Goal: Check status: Check status

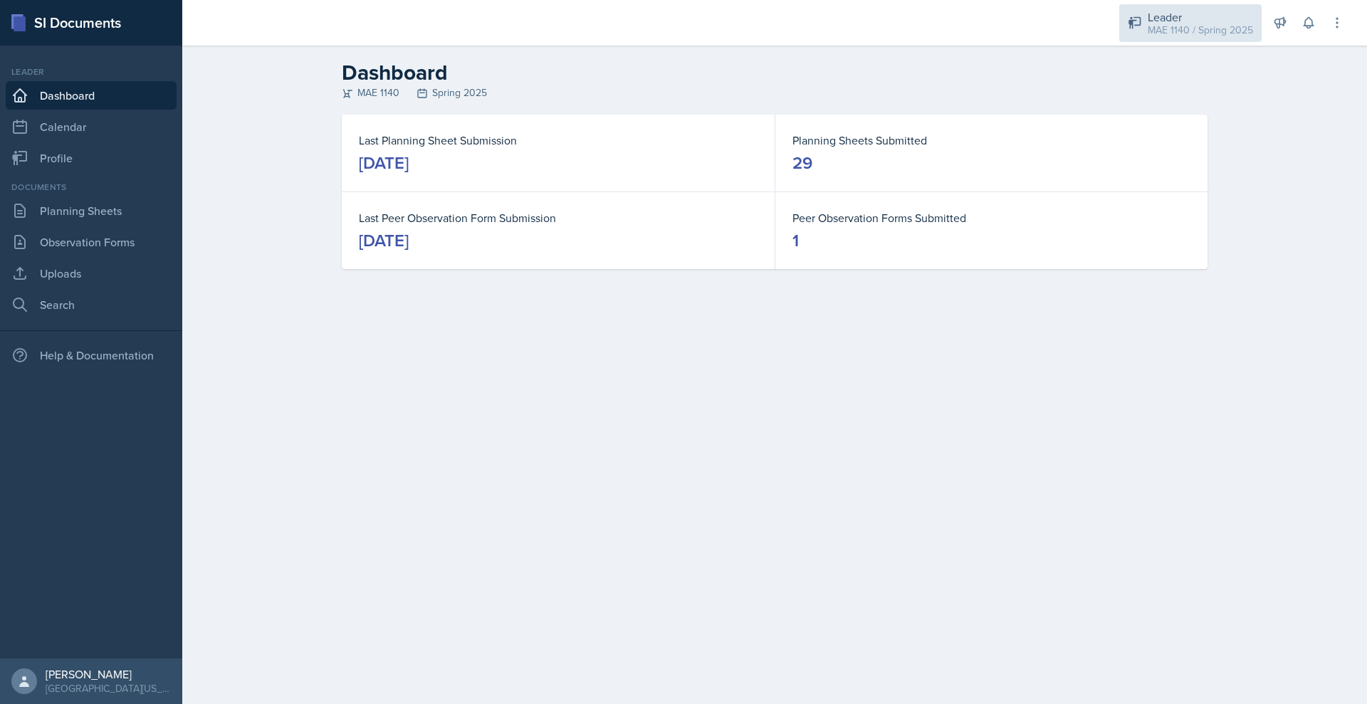
click at [1201, 38] on div "MAE 1140 / Spring 2025" at bounding box center [1200, 30] width 105 height 15
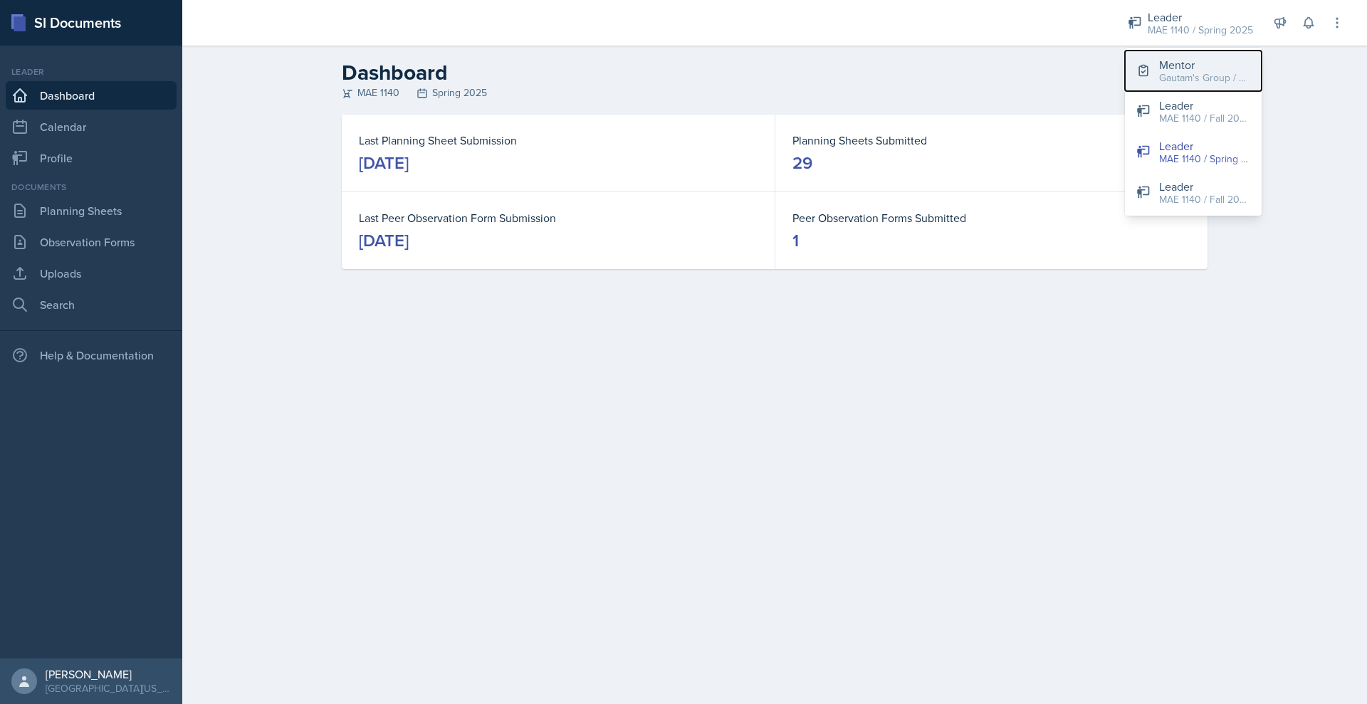
click at [1188, 73] on div "Mentor" at bounding box center [1204, 64] width 91 height 17
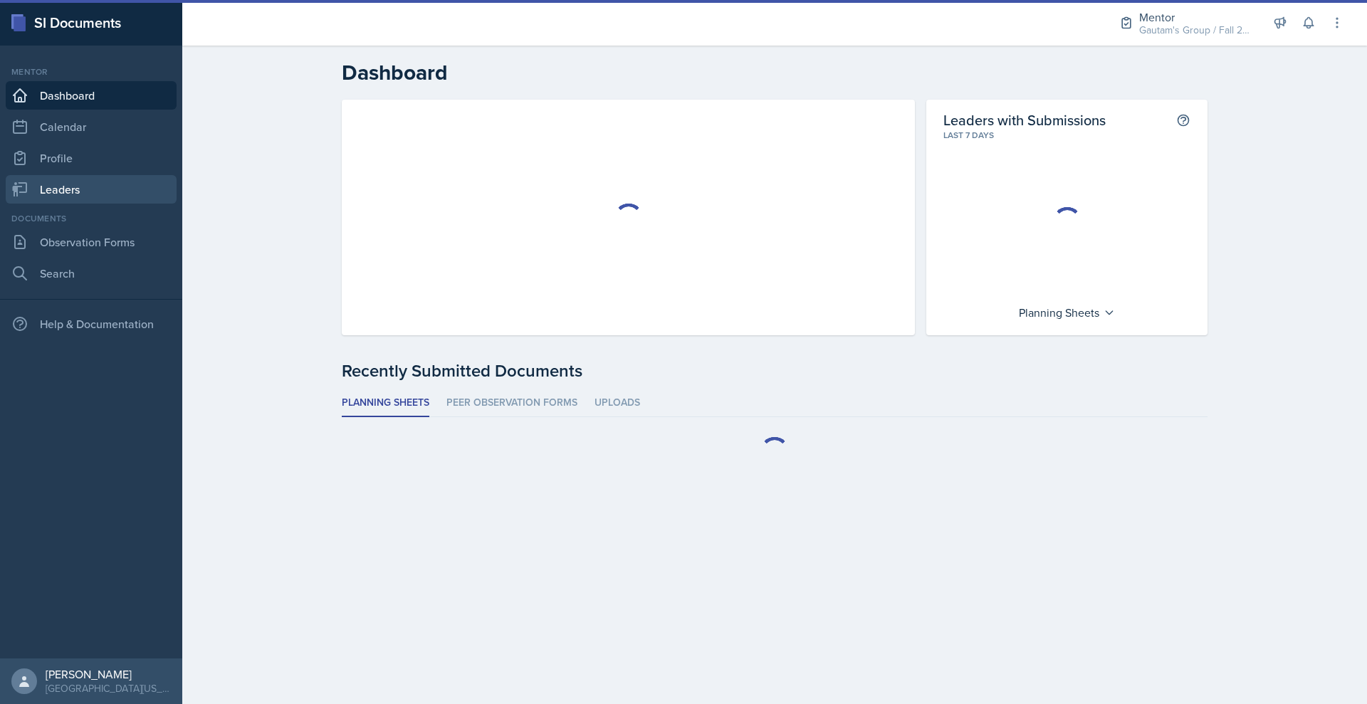
click at [119, 204] on link "Leaders" at bounding box center [91, 189] width 171 height 28
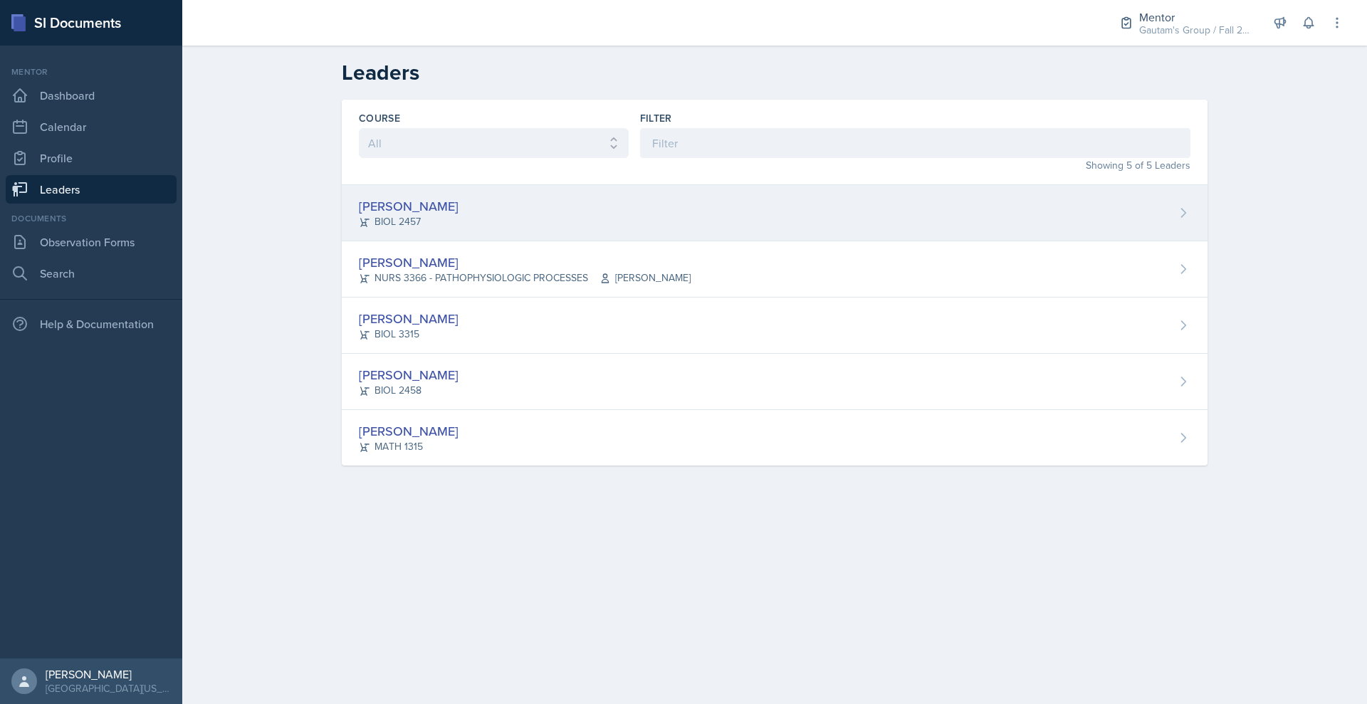
click at [359, 229] on div "BIOL 2457" at bounding box center [409, 221] width 100 height 15
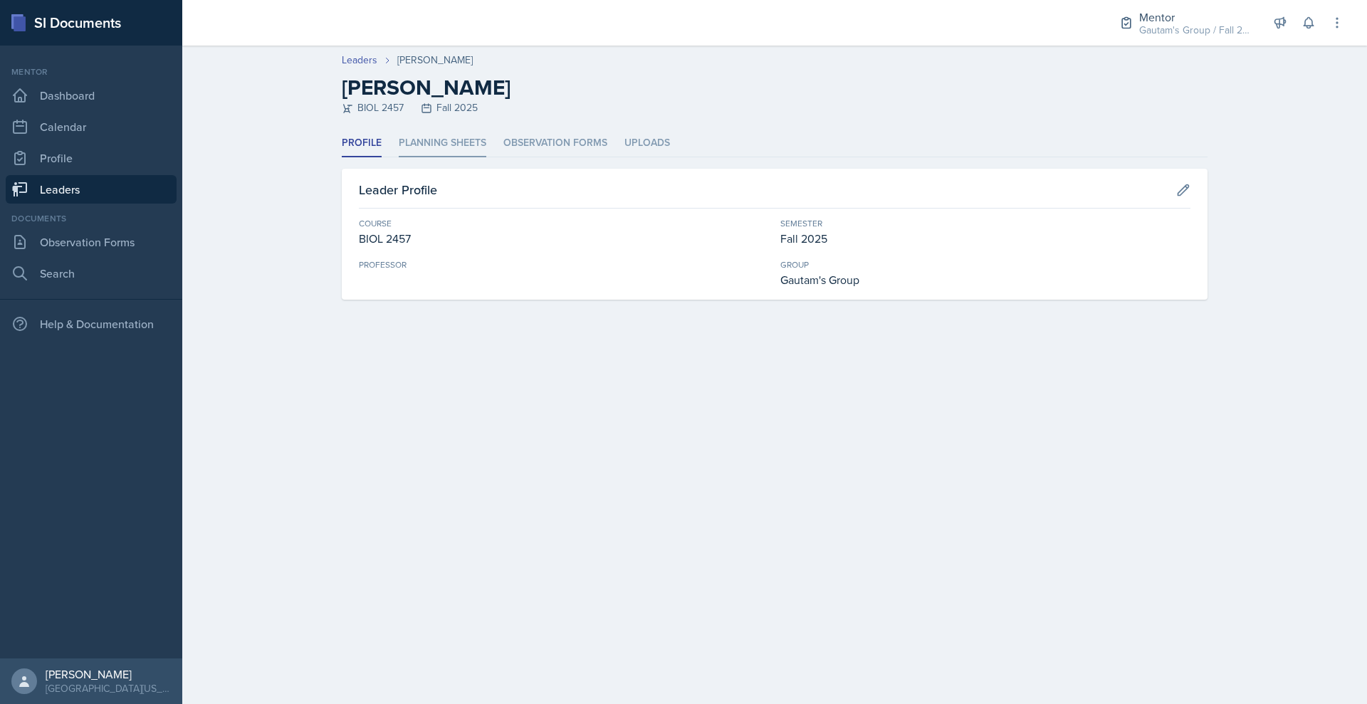
click at [399, 157] on li "Planning Sheets" at bounding box center [443, 144] width 88 height 28
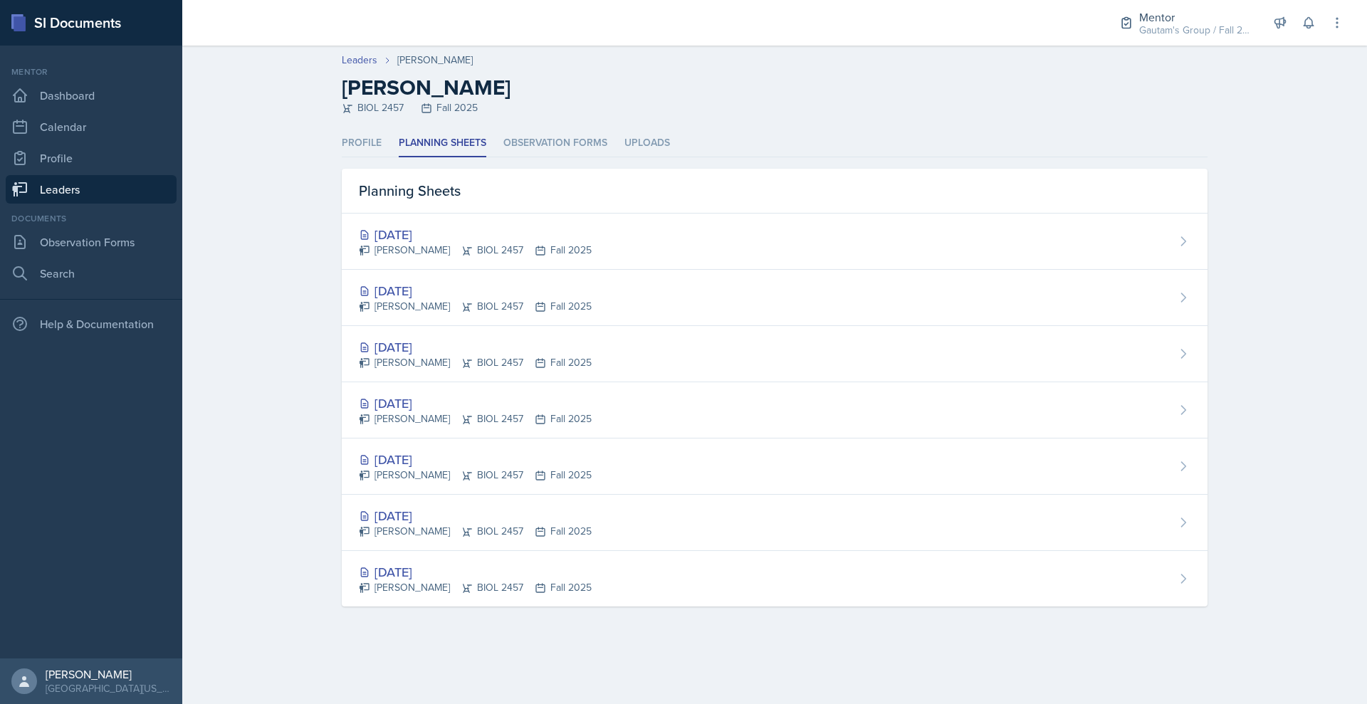
click at [119, 204] on link "Leaders" at bounding box center [91, 189] width 171 height 28
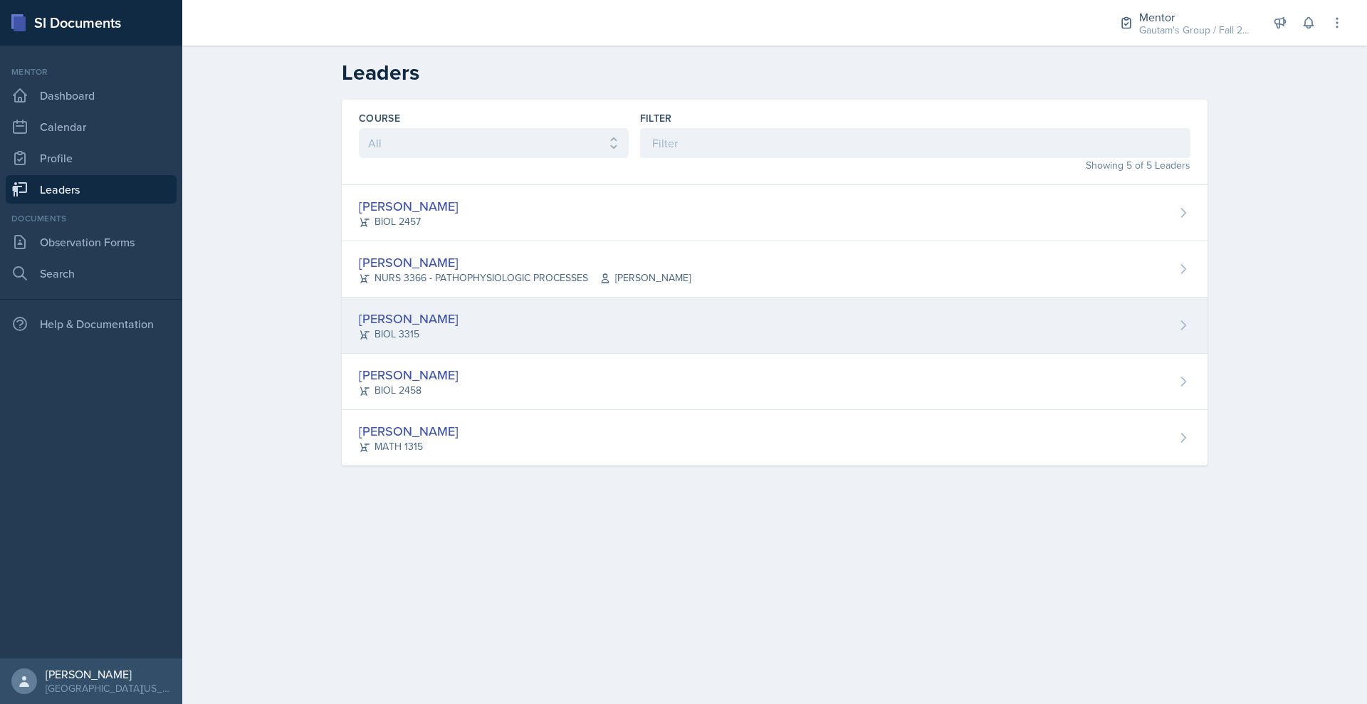
click at [359, 328] on div "[PERSON_NAME]" at bounding box center [409, 318] width 100 height 19
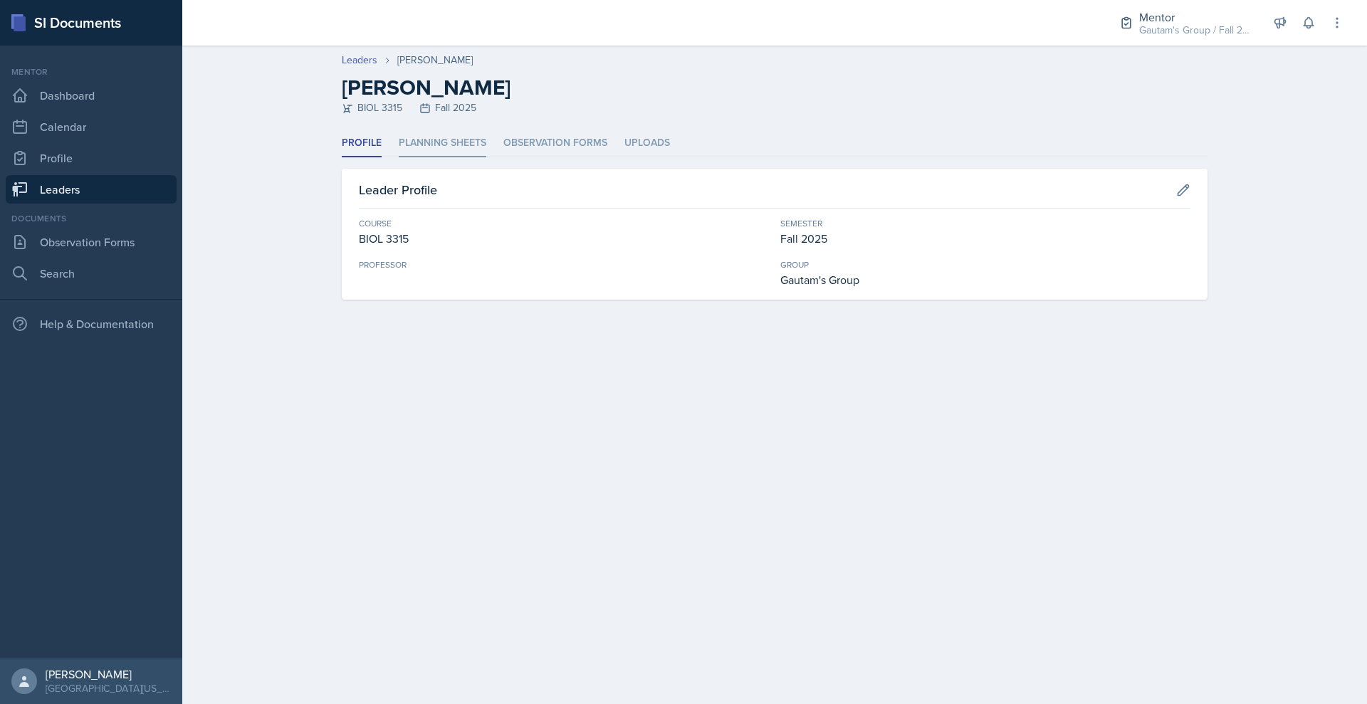
click at [414, 157] on li "Planning Sheets" at bounding box center [443, 144] width 88 height 28
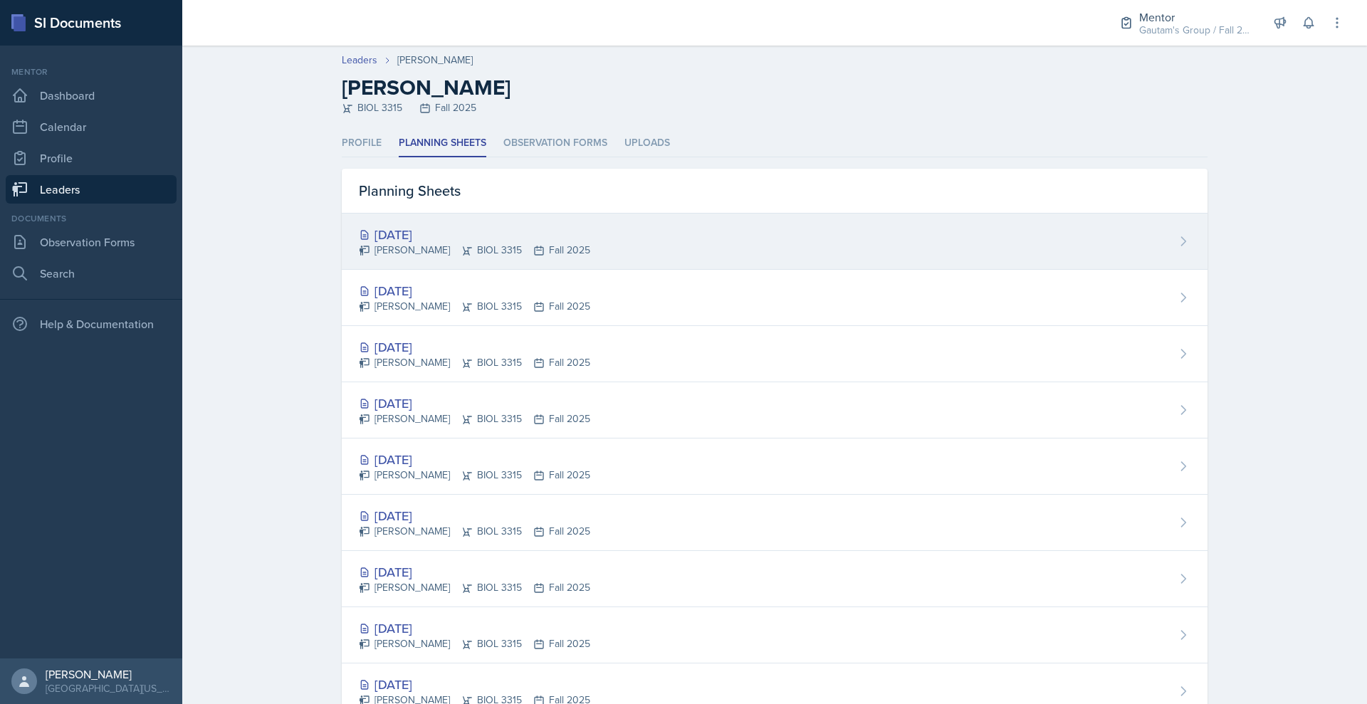
click at [359, 244] on div "[DATE]" at bounding box center [474, 234] width 231 height 19
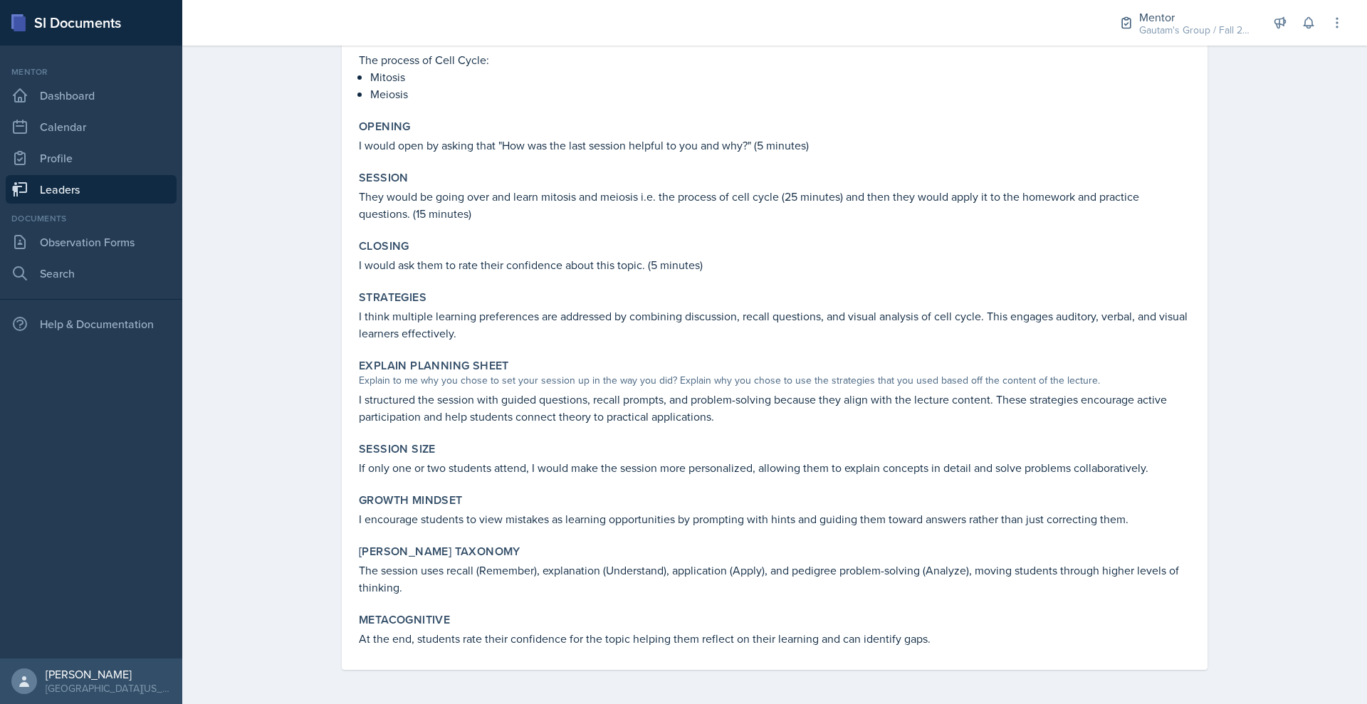
scroll to position [310, 0]
